Goal: Find contact information: Find contact information

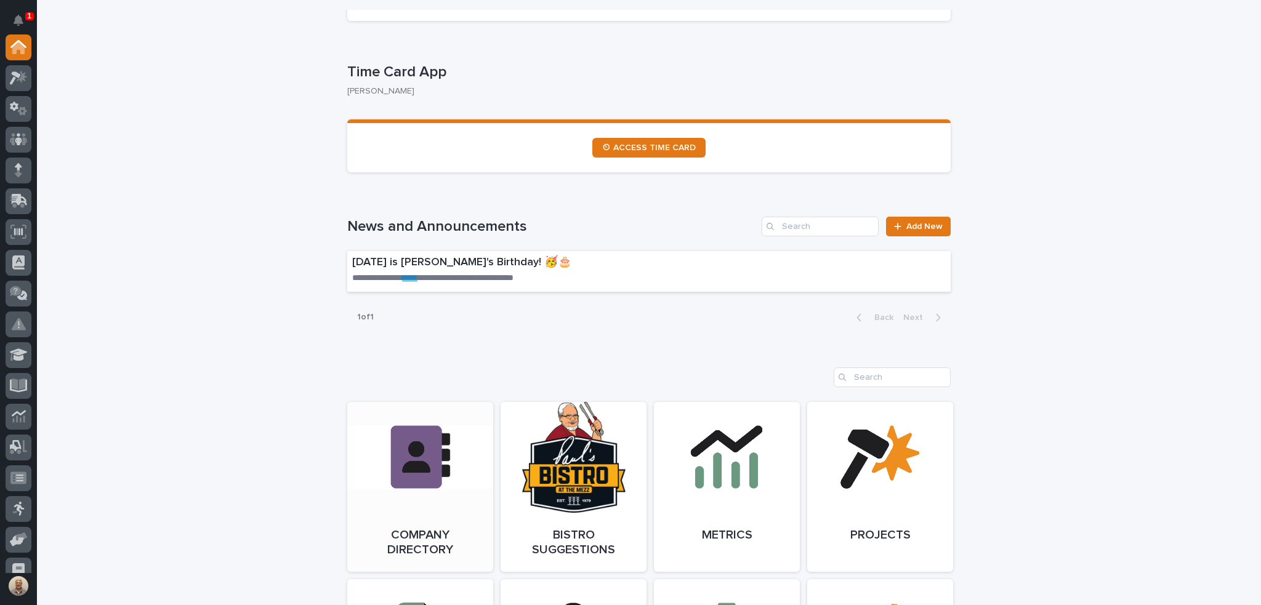
scroll to position [678, 0]
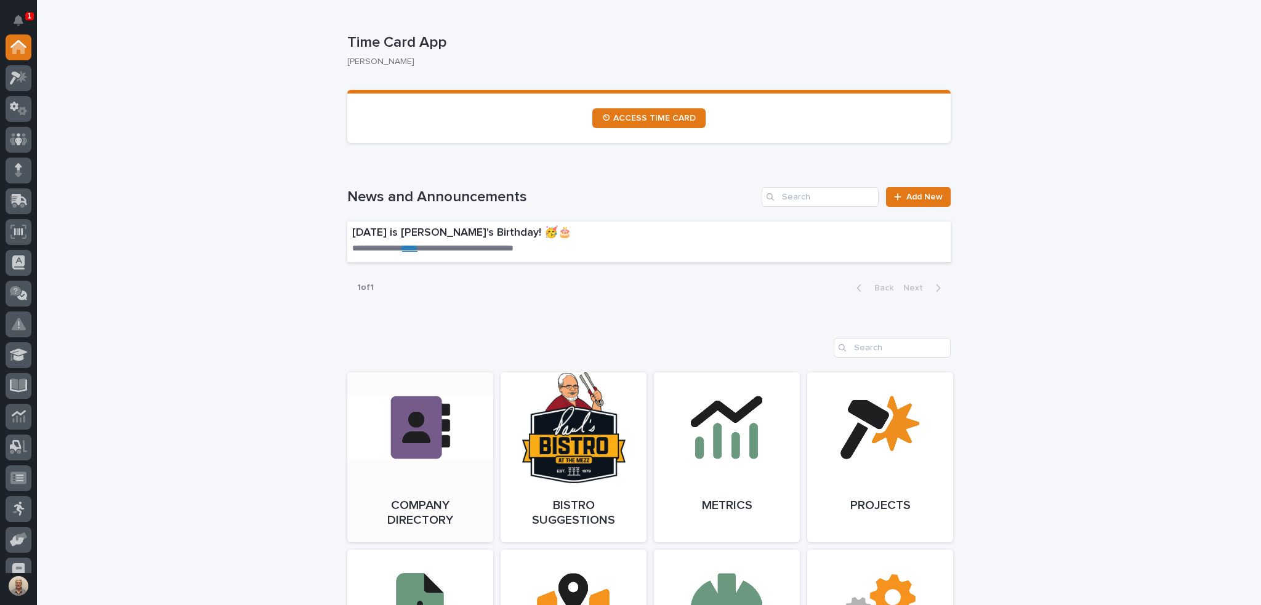
click at [421, 401] on link "Open Link" at bounding box center [420, 458] width 146 height 170
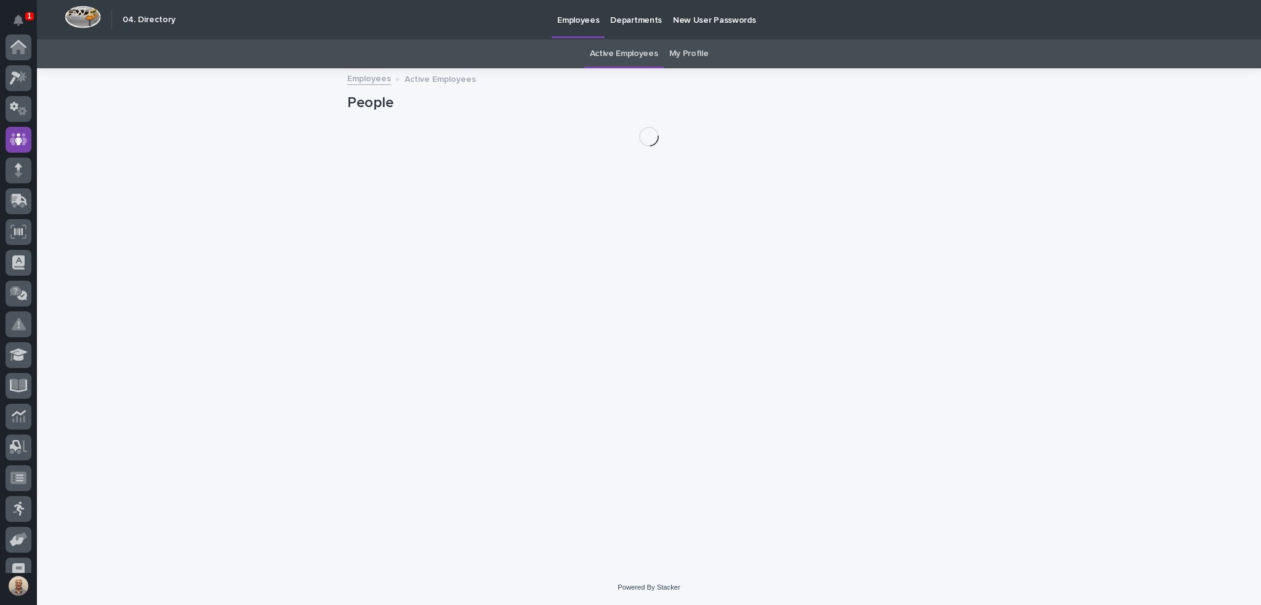
scroll to position [92, 0]
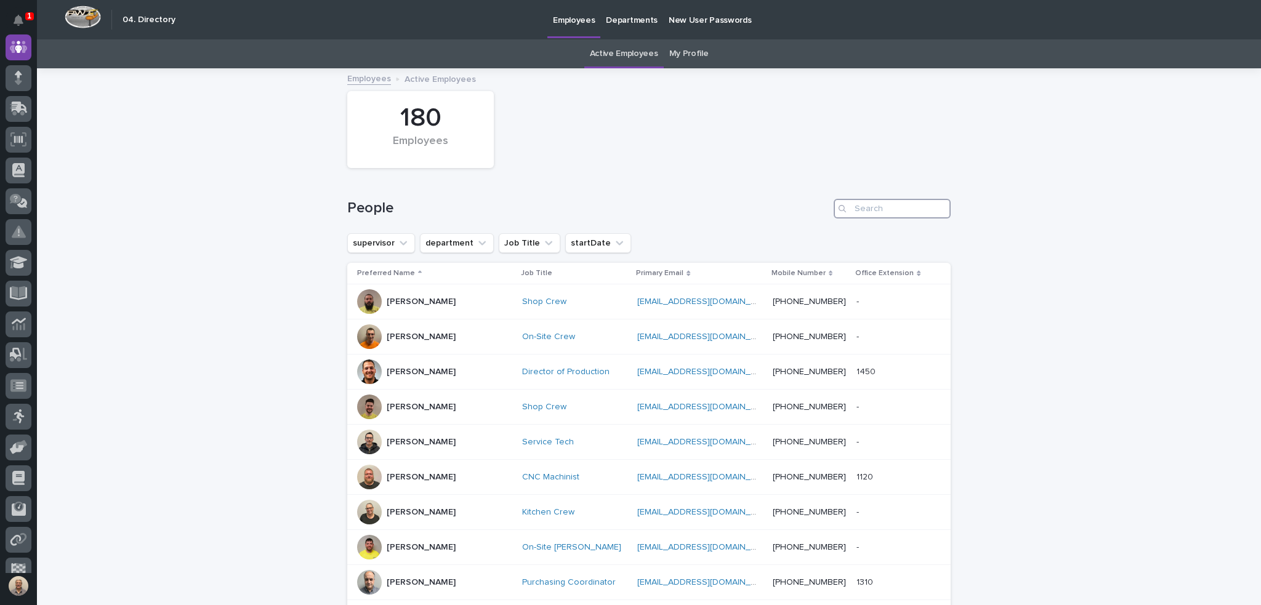
click at [876, 214] on input "Search" at bounding box center [892, 209] width 117 height 20
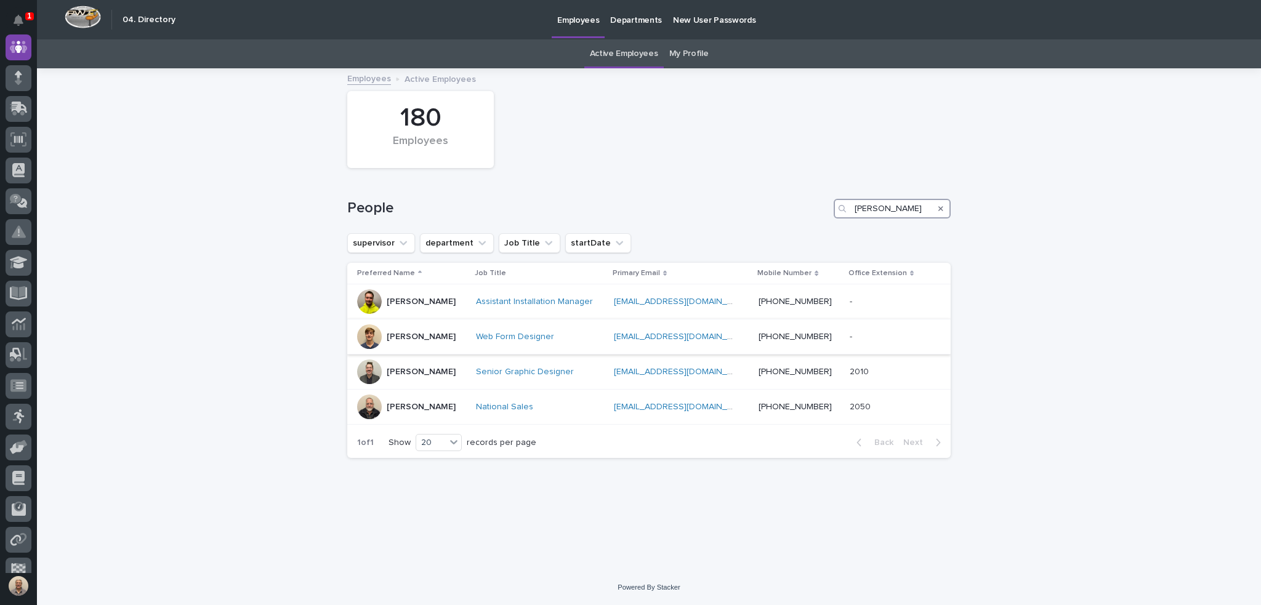
type input "jon"
click at [421, 332] on p "Jon Miller" at bounding box center [421, 337] width 69 height 10
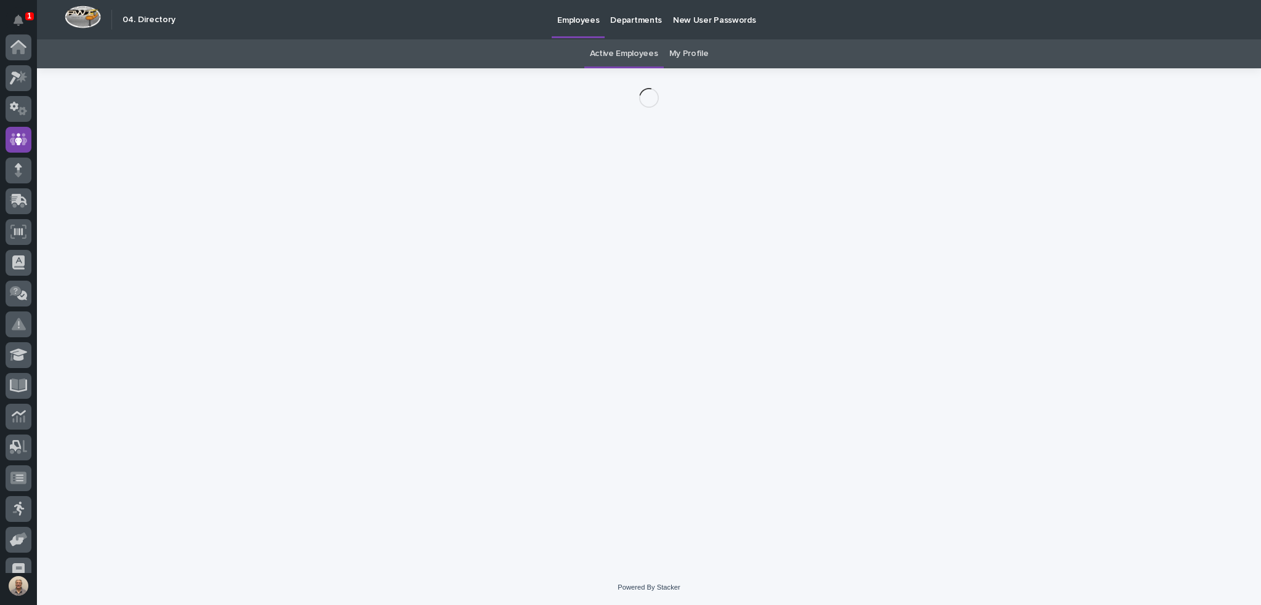
scroll to position [92, 0]
